Goal: Download file/media

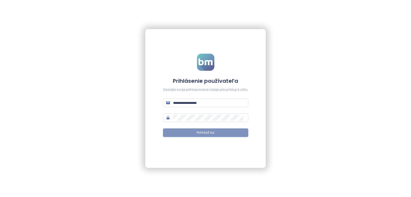
type input "**********"
click at [239, 136] on button "Prihlásiť sa" at bounding box center [205, 133] width 85 height 9
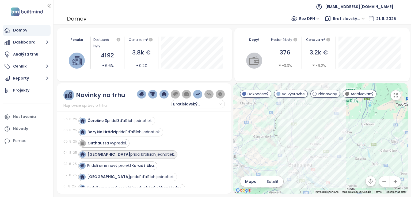
scroll to position [107, 0]
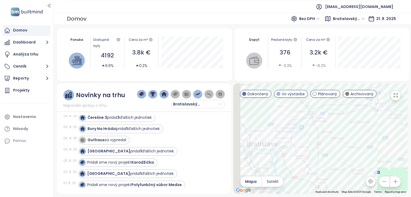
drag, startPoint x: 306, startPoint y: 158, endPoint x: 373, endPoint y: 139, distance: 69.5
click at [373, 139] on div at bounding box center [320, 138] width 174 height 111
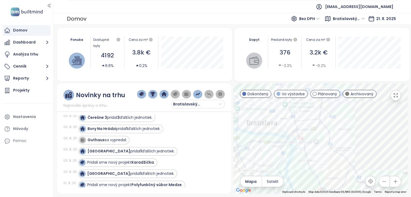
drag, startPoint x: 294, startPoint y: 148, endPoint x: 282, endPoint y: 148, distance: 11.2
click at [282, 148] on div at bounding box center [320, 138] width 174 height 111
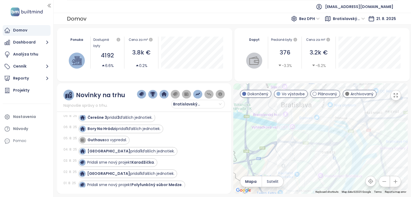
drag, startPoint x: 302, startPoint y: 148, endPoint x: 352, endPoint y: 113, distance: 61.7
click at [352, 113] on div at bounding box center [320, 138] width 174 height 111
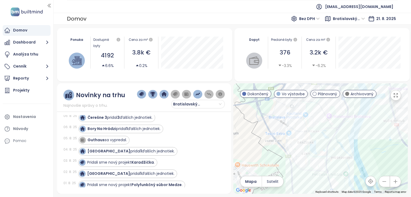
drag, startPoint x: 314, startPoint y: 159, endPoint x: 325, endPoint y: 112, distance: 47.8
click at [326, 112] on div at bounding box center [320, 138] width 174 height 111
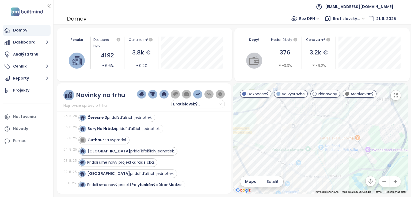
drag, startPoint x: 300, startPoint y: 110, endPoint x: 299, endPoint y: 127, distance: 16.1
click at [299, 127] on div at bounding box center [320, 138] width 174 height 111
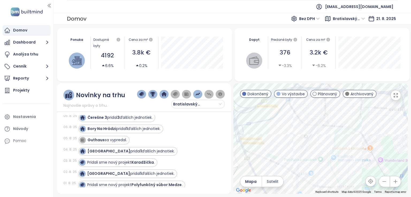
drag, startPoint x: 308, startPoint y: 123, endPoint x: 321, endPoint y: 134, distance: 17.1
click at [321, 134] on div at bounding box center [320, 138] width 174 height 111
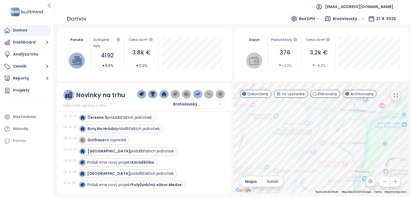
click at [293, 113] on div at bounding box center [320, 138] width 174 height 111
click at [284, 134] on div "Matadorka Living" at bounding box center [320, 138] width 174 height 111
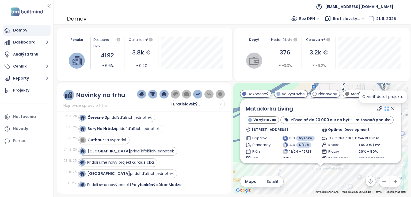
click at [384, 108] on icon at bounding box center [386, 108] width 5 height 5
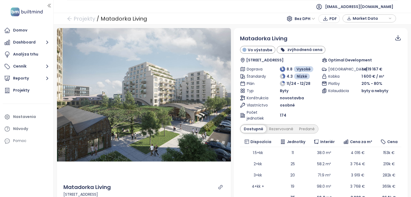
click at [395, 39] on icon at bounding box center [398, 38] width 7 height 7
click at [386, 59] on span "Dáta ako XLSX" at bounding box center [392, 60] width 29 height 6
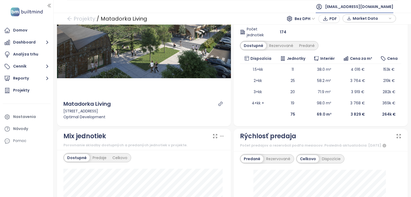
scroll to position [107, 0]
